Goal: Navigation & Orientation: Find specific page/section

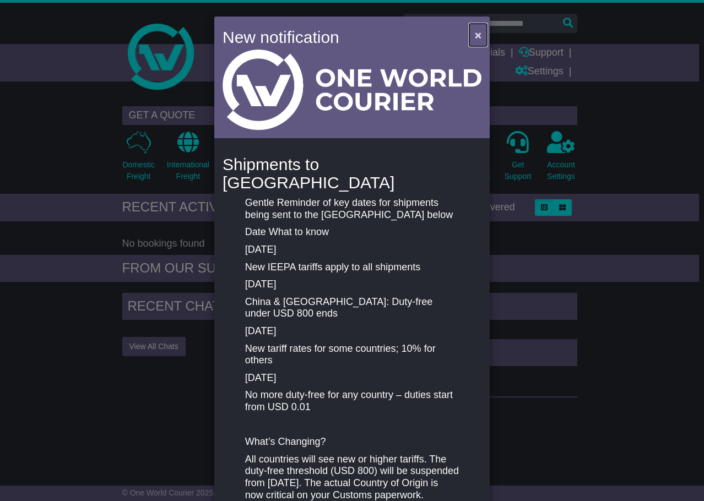
click at [476, 34] on span "×" at bounding box center [478, 35] width 7 height 13
click at [475, 34] on span "×" at bounding box center [478, 35] width 7 height 13
